Goal: Information Seeking & Learning: Learn about a topic

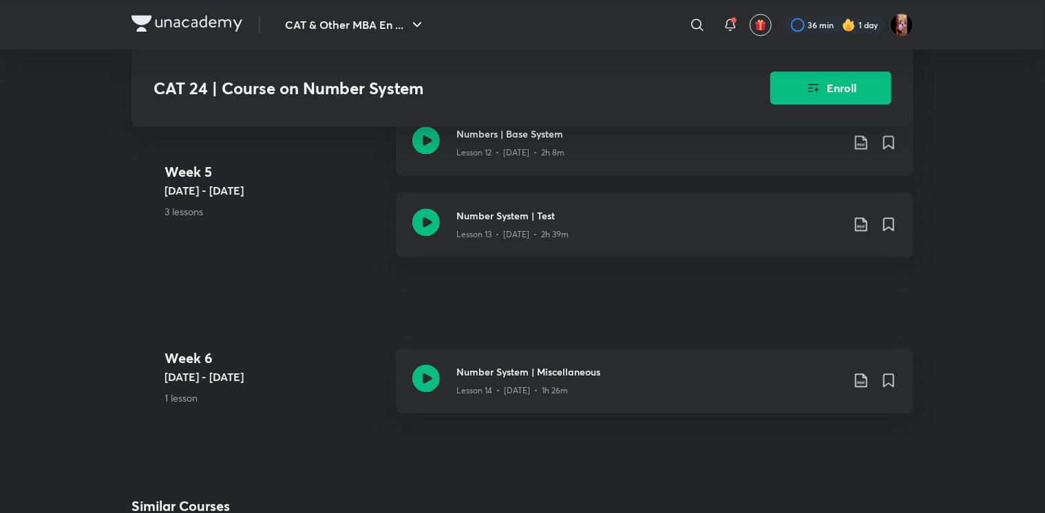
scroll to position [1646, 0]
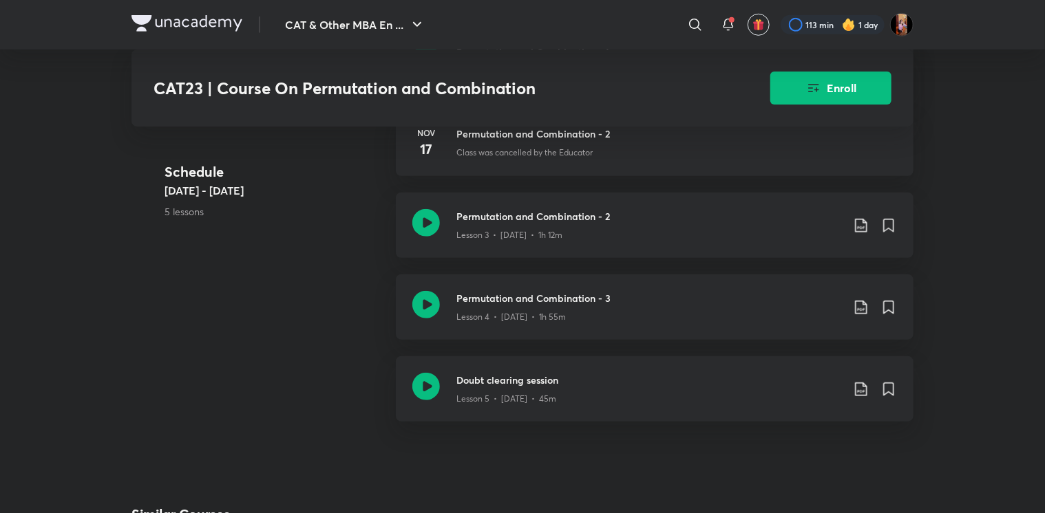
scroll to position [458, 0]
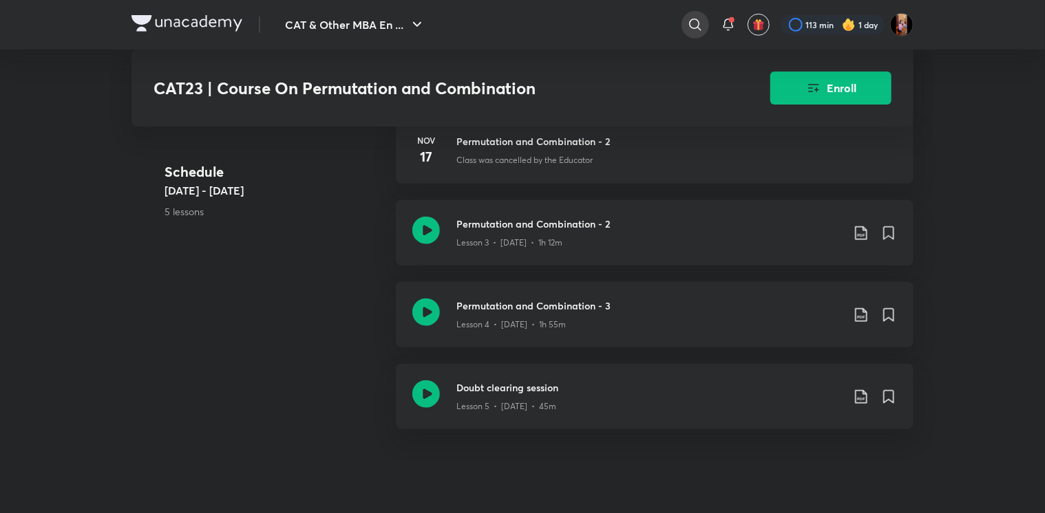
click at [695, 21] on icon at bounding box center [695, 25] width 17 height 17
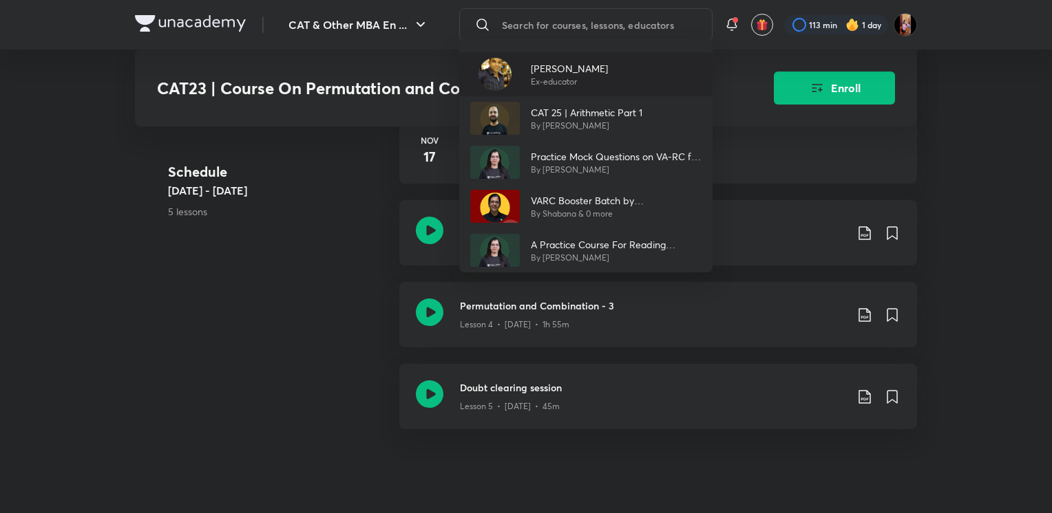
click at [591, 69] on div "Ravi Prakash Ex-educator" at bounding box center [585, 74] width 253 height 44
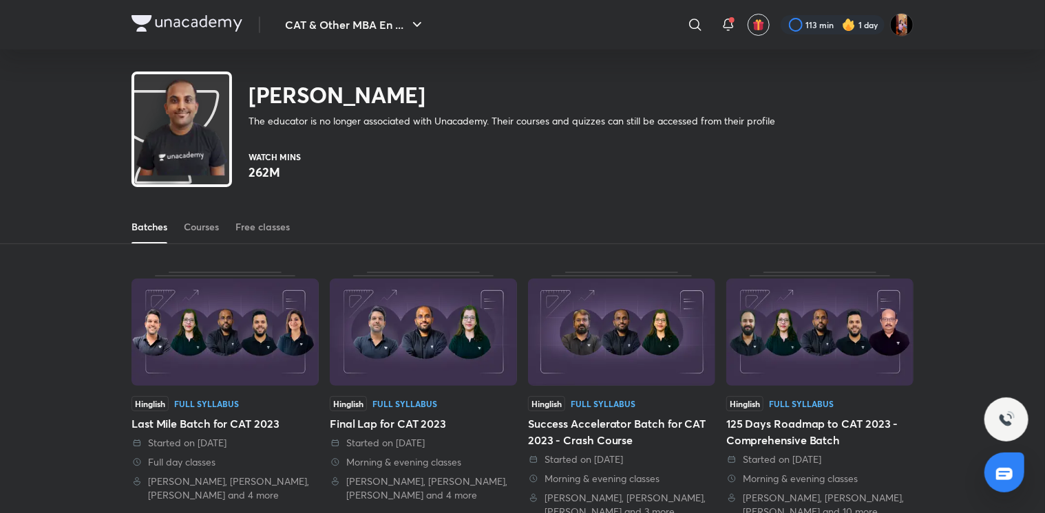
click at [183, 224] on div "Batches Courses Free classes" at bounding box center [522, 227] width 782 height 33
click at [195, 231] on div "Courses" at bounding box center [201, 227] width 35 height 14
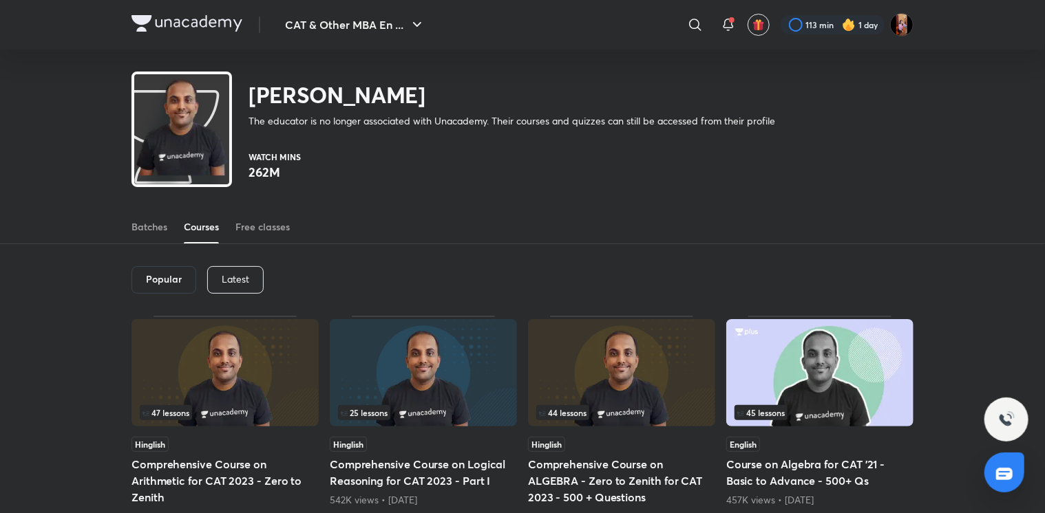
click at [229, 284] on p "Latest" at bounding box center [236, 279] width 28 height 11
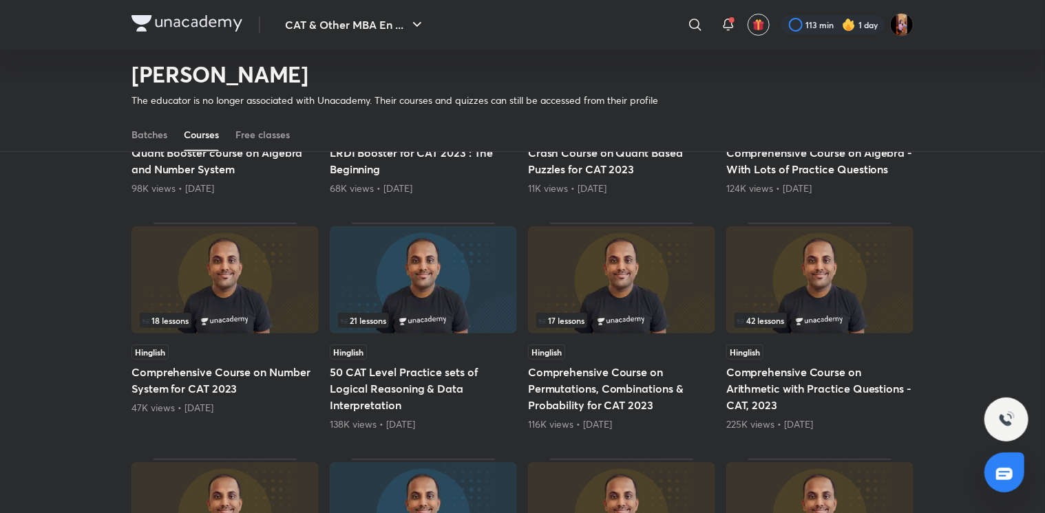
scroll to position [275, 0]
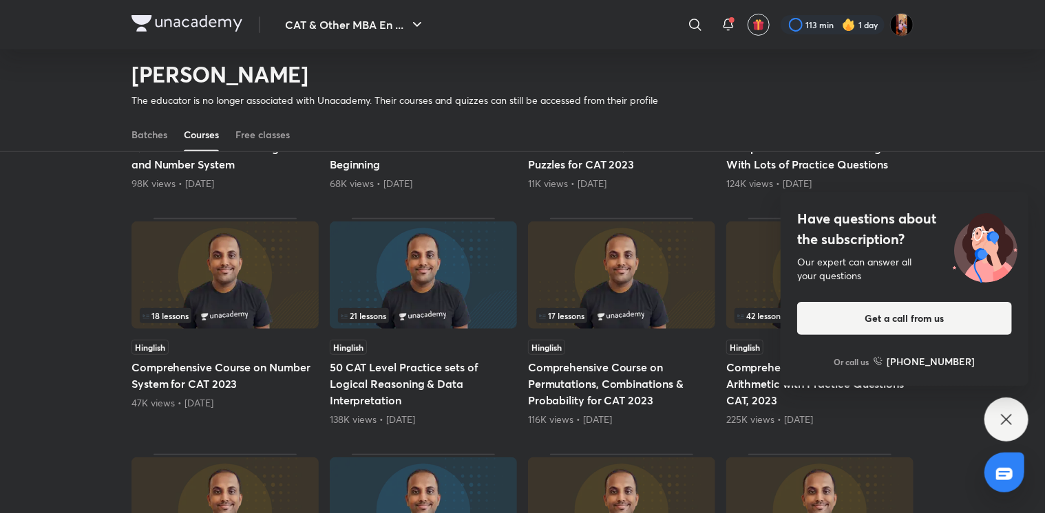
click at [622, 304] on img at bounding box center [621, 275] width 187 height 107
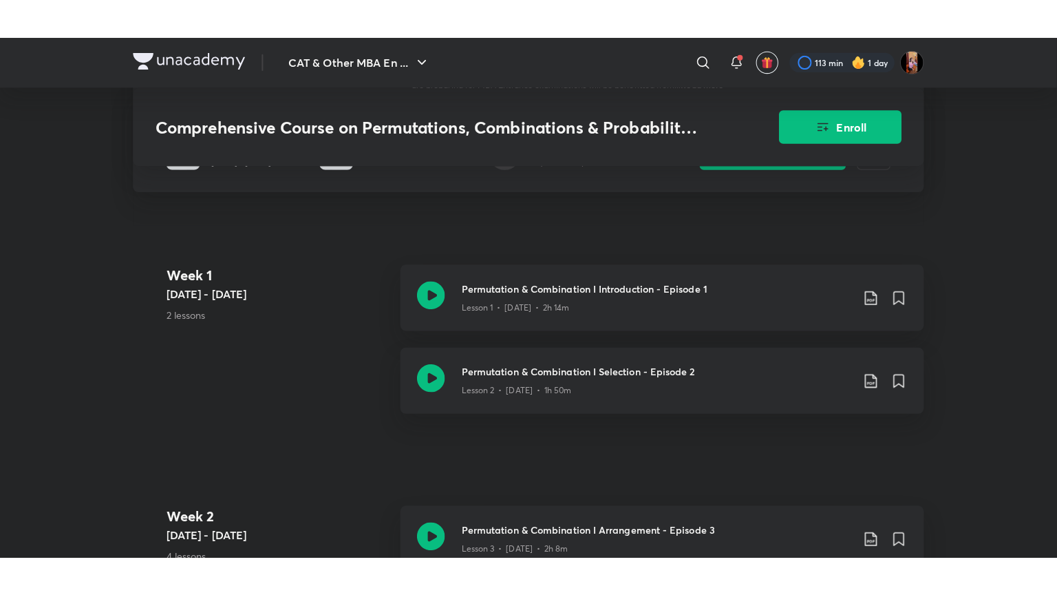
scroll to position [286, 0]
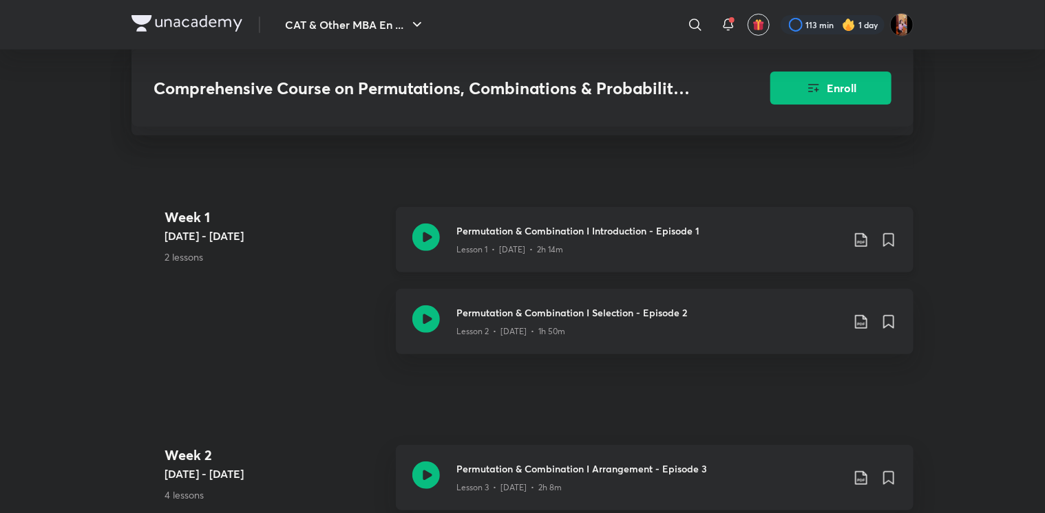
click at [506, 256] on div "Lesson 1 • Jul 8 • 2h 14m" at bounding box center [648, 247] width 385 height 18
click at [551, 238] on h3 "Permutation & Combination I Introduction - Episode 1" at bounding box center [648, 231] width 385 height 14
